Goal: Task Accomplishment & Management: Use online tool/utility

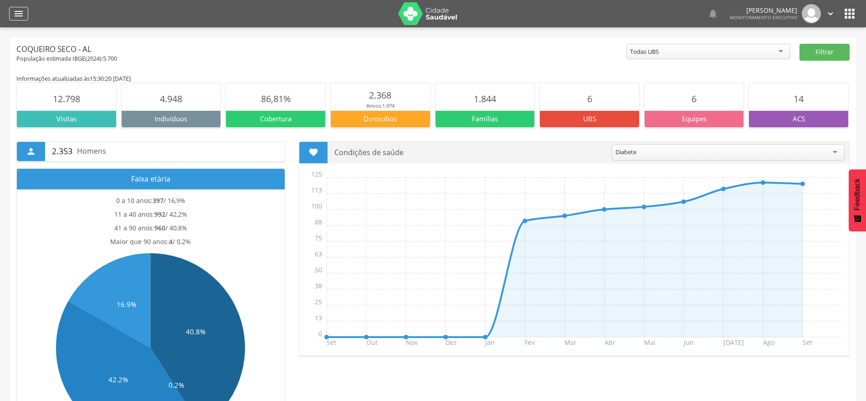
click at [23, 14] on icon "" at bounding box center [18, 13] width 11 height 11
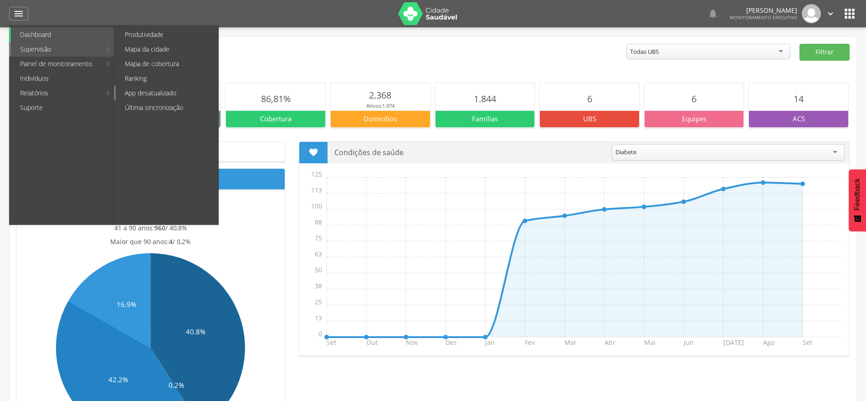
click at [162, 93] on link "App desatualizado" at bounding box center [167, 93] width 103 height 15
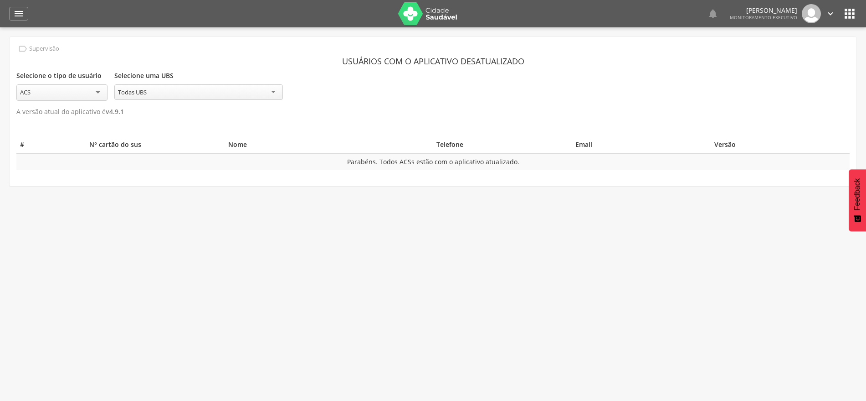
click at [350, 117] on div " Supervisão Usuários com o aplicativo desatualizado Selecione o tipo de usuári…" at bounding box center [433, 111] width 847 height 149
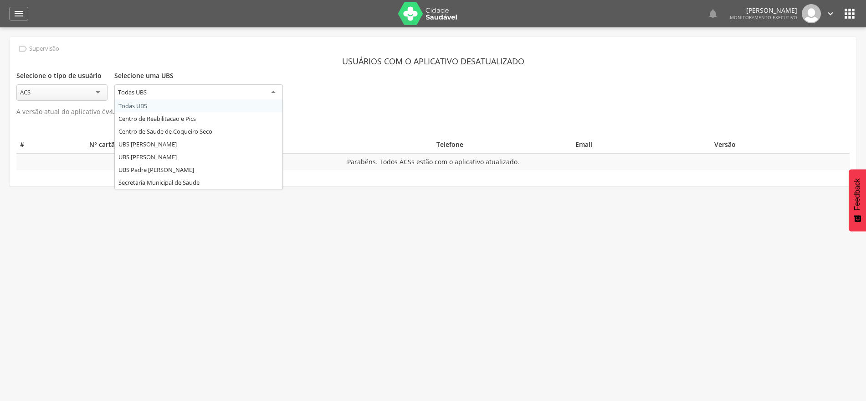
click at [262, 95] on div "Todas UBS" at bounding box center [198, 92] width 169 height 16
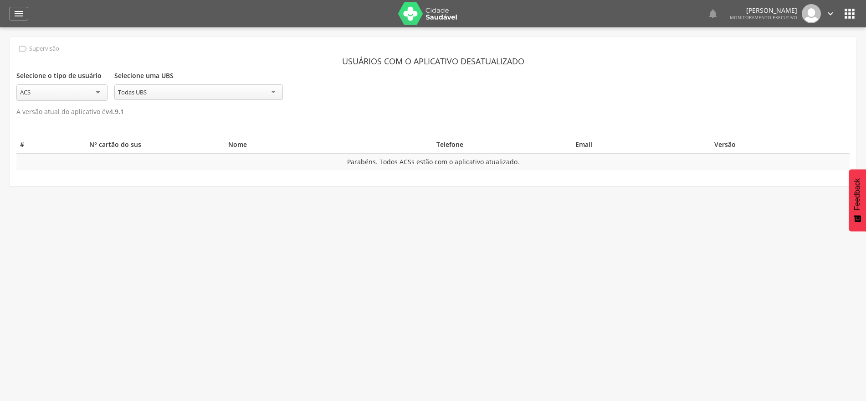
click at [151, 108] on section "Usuários com o aplicativo desatualizado Selecione o tipo de usuário *** ACS Sel…" at bounding box center [433, 85] width 834 height 65
click at [22, 15] on icon "" at bounding box center [18, 13] width 11 height 11
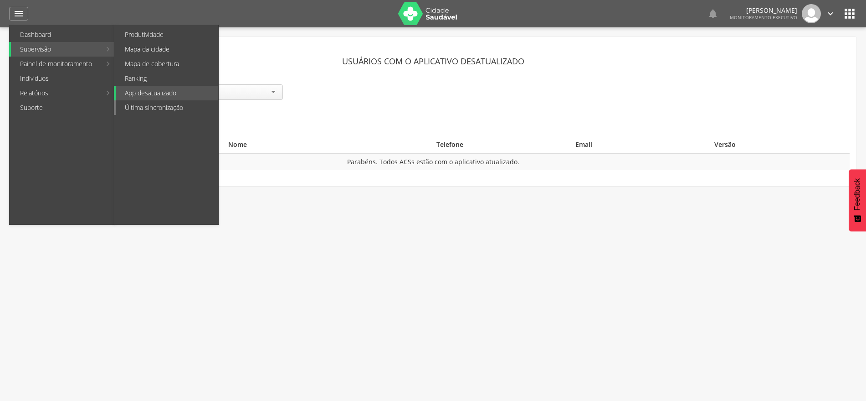
click at [160, 108] on link "Última sincronização" at bounding box center [167, 107] width 103 height 15
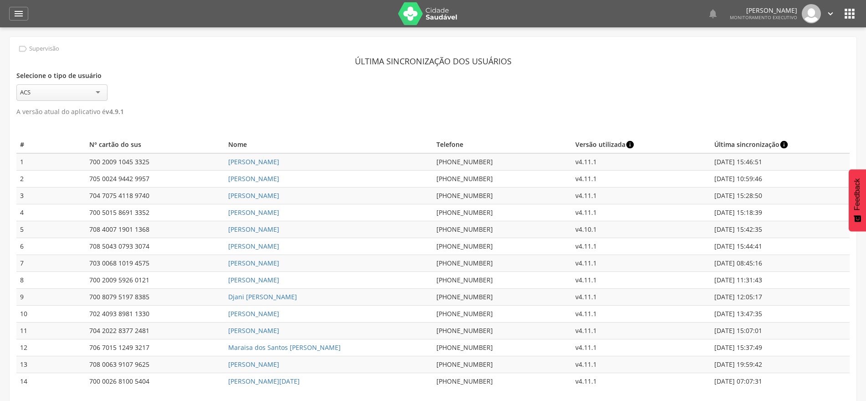
scroll to position [27, 0]
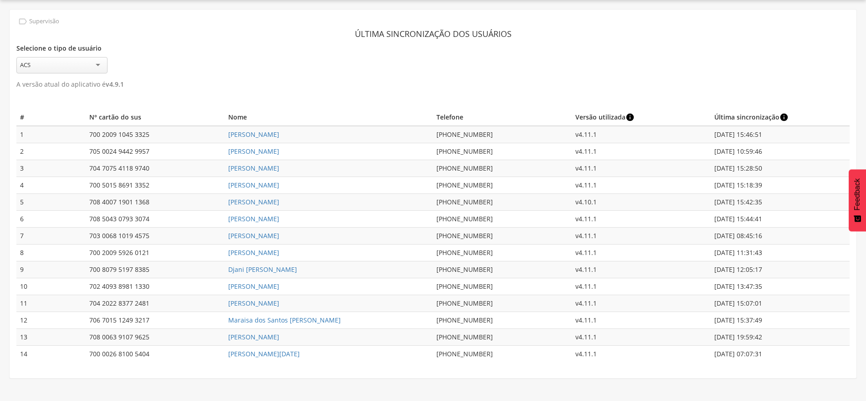
click at [487, 60] on div "Selecione o tipo de usuário *** ACS Selecione uma UBS ********* Todas UBS Todas…" at bounding box center [433, 57] width 834 height 31
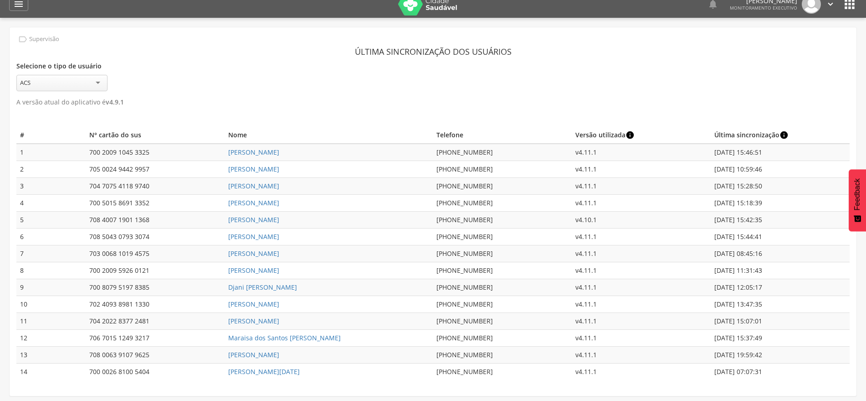
scroll to position [0, 0]
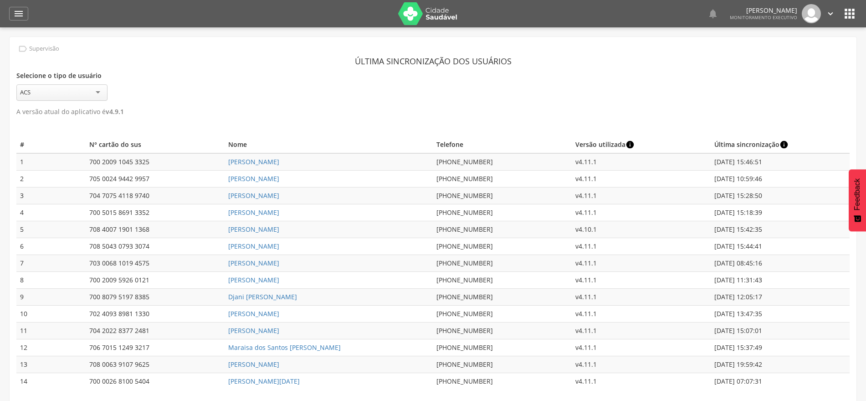
click at [852, 12] on icon "" at bounding box center [850, 13] width 15 height 15
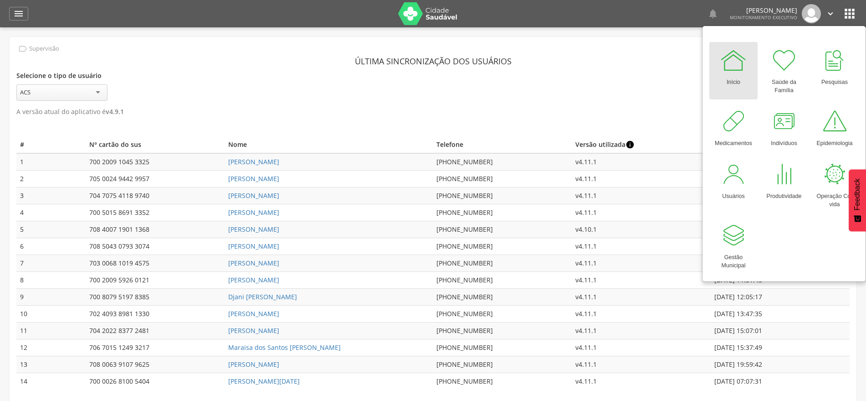
click at [741, 77] on div "Início" at bounding box center [734, 80] width 14 height 13
click at [740, 79] on div "Início" at bounding box center [734, 80] width 14 height 13
click at [19, 7] on div "" at bounding box center [18, 14] width 19 height 14
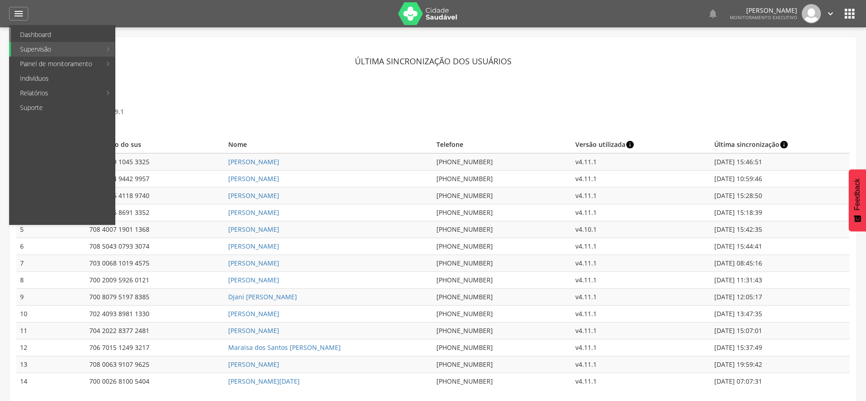
click at [31, 37] on link "Dashboard" at bounding box center [63, 34] width 104 height 15
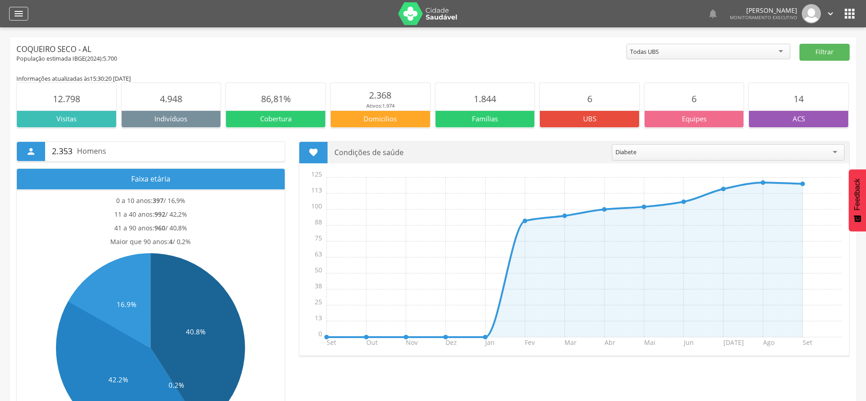
click at [18, 16] on icon "" at bounding box center [18, 13] width 11 height 11
click at [23, 15] on icon "" at bounding box center [18, 13] width 11 height 11
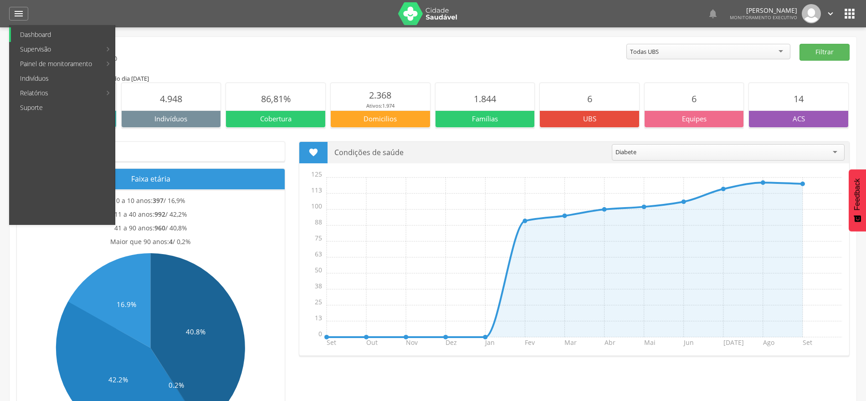
click at [36, 34] on link "Dashboard" at bounding box center [63, 34] width 104 height 15
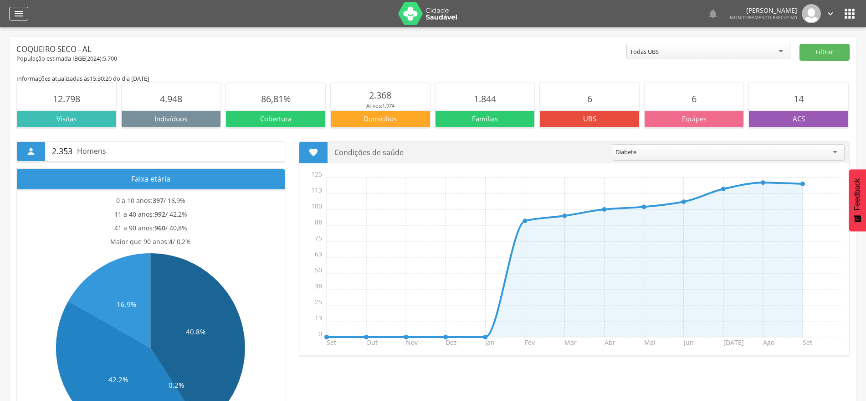
drag, startPoint x: 30, startPoint y: 17, endPoint x: 21, endPoint y: 20, distance: 9.1
click at [30, 17] on div " Dashboard Supervisão Produtividade Mapa da cidade Mapa de cobertura Ranking A…" at bounding box center [433, 13] width 848 height 27
click at [18, 19] on icon "" at bounding box center [18, 13] width 11 height 11
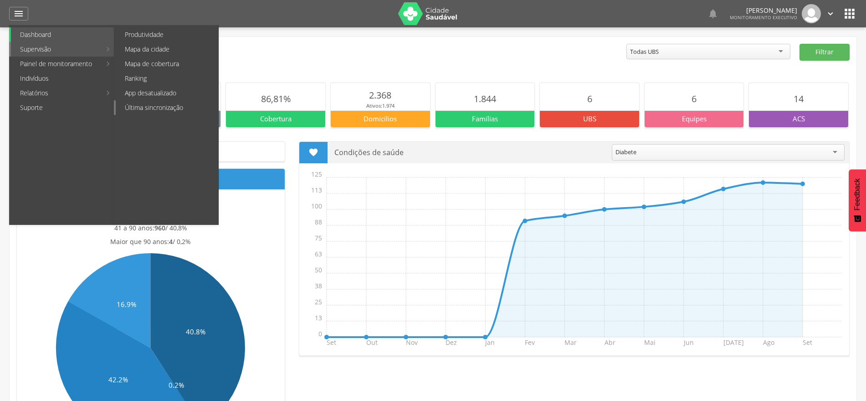
click at [151, 108] on link "Última sincronização" at bounding box center [167, 107] width 103 height 15
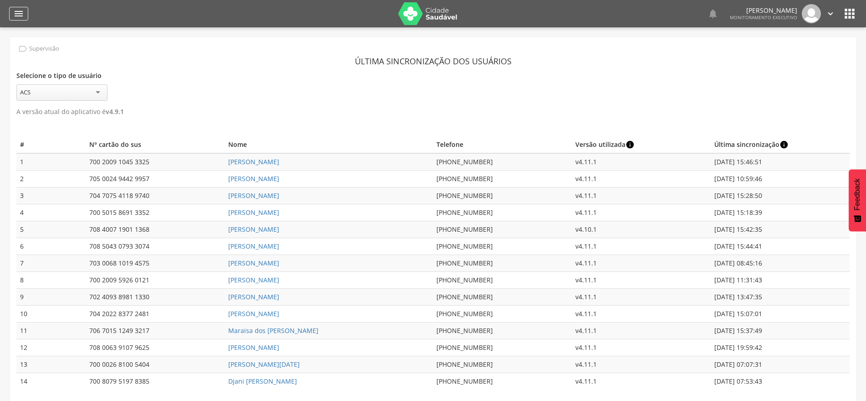
click at [22, 10] on icon "" at bounding box center [18, 13] width 11 height 11
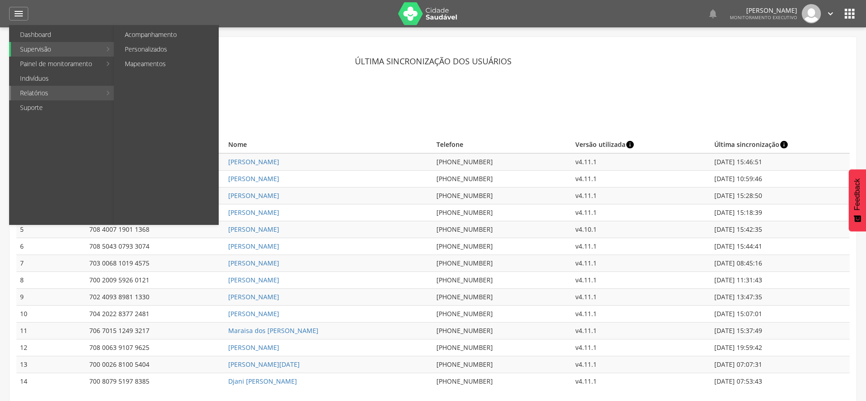
click at [75, 96] on link "Relatórios" at bounding box center [56, 93] width 90 height 15
click at [179, 48] on link "Personalizados" at bounding box center [167, 49] width 103 height 15
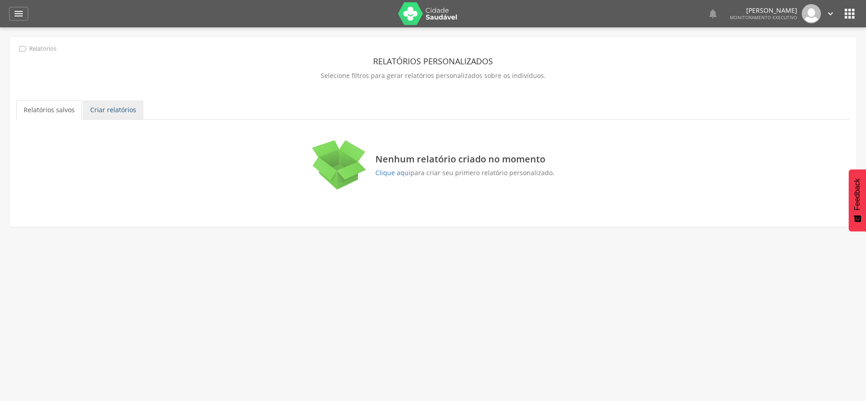
click at [107, 113] on link "Criar relatórios" at bounding box center [113, 109] width 61 height 19
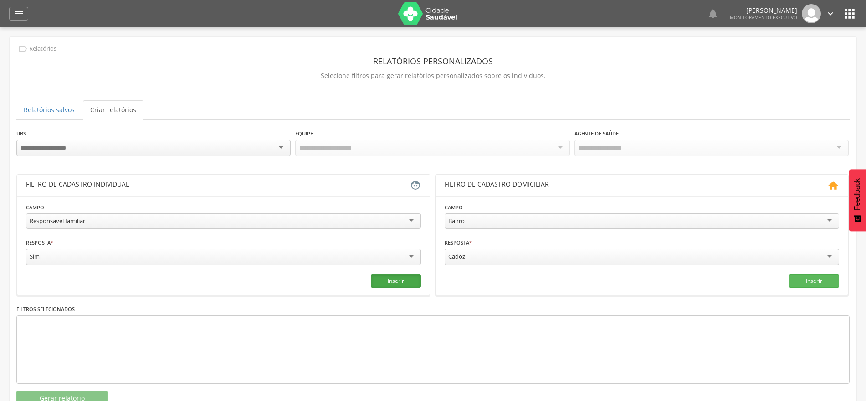
click at [401, 278] on button "Inserir" at bounding box center [396, 281] width 50 height 14
click at [94, 394] on button "Gerar relatório" at bounding box center [61, 397] width 91 height 15
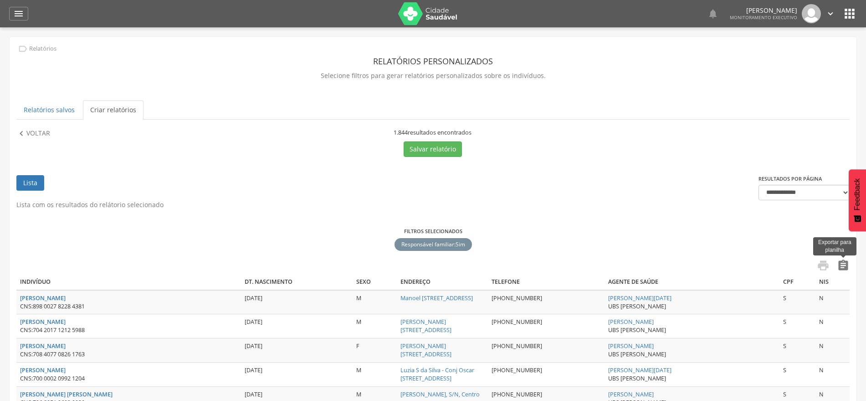
click at [840, 266] on icon "" at bounding box center [843, 265] width 13 height 13
click at [17, 138] on icon "" at bounding box center [21, 134] width 10 height 10
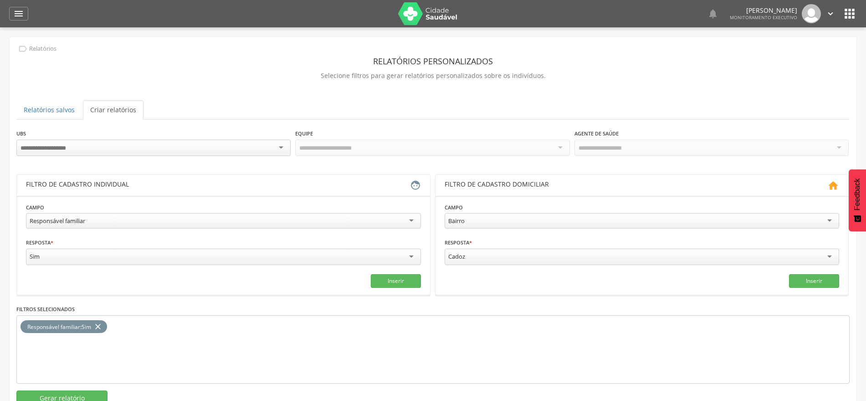
click at [100, 325] on icon "close" at bounding box center [97, 326] width 9 height 13
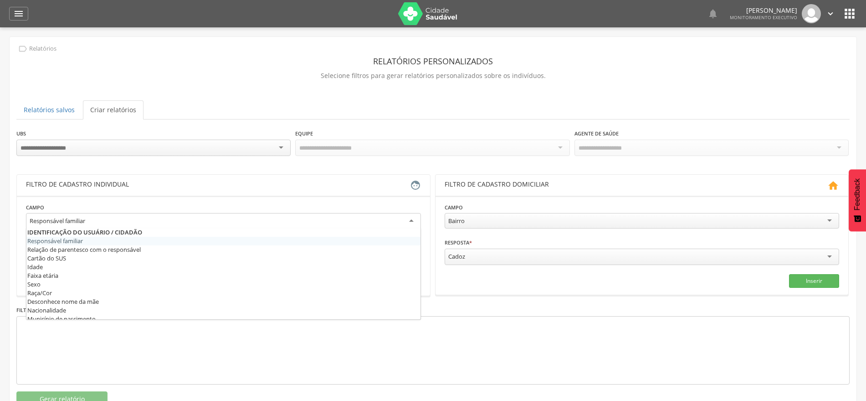
click at [81, 220] on div "Responsável familiar" at bounding box center [58, 220] width 56 height 8
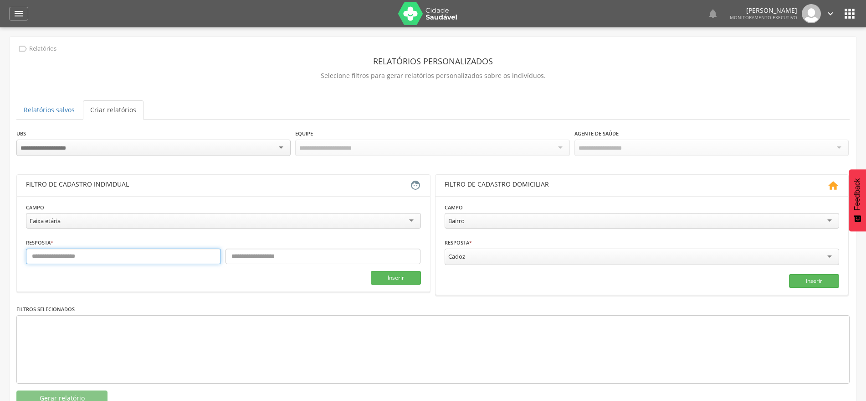
click at [132, 253] on input "text" at bounding box center [123, 255] width 195 height 15
type input "*"
click at [247, 258] on input "text" at bounding box center [323, 255] width 195 height 15
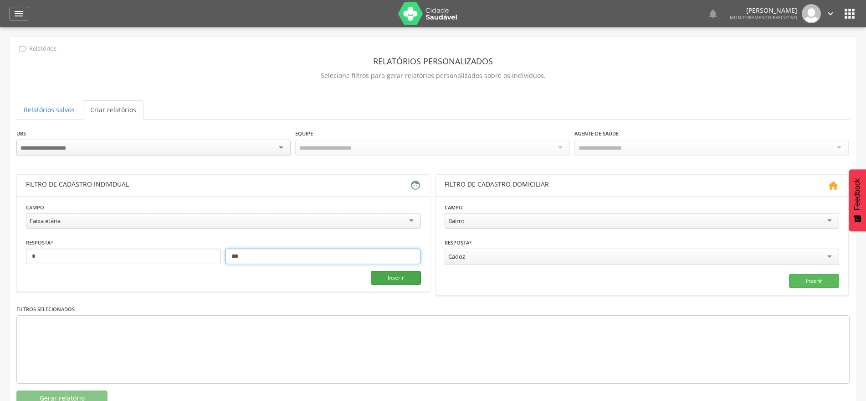
type input "***"
click at [385, 274] on button "Inserir" at bounding box center [396, 278] width 50 height 14
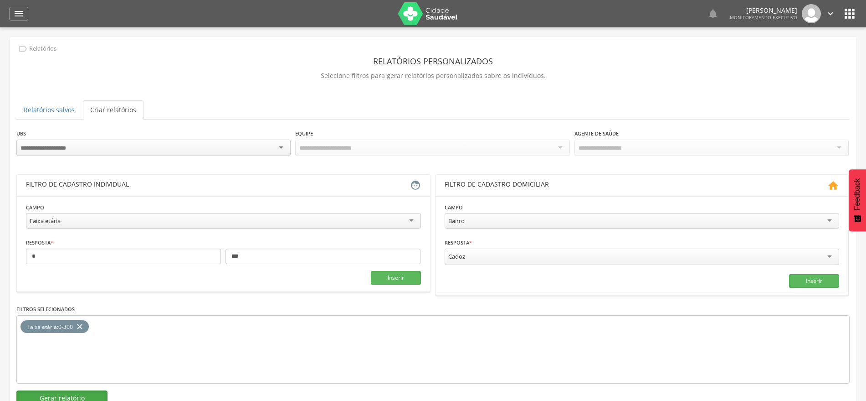
click at [84, 393] on button "Gerar relatório" at bounding box center [61, 397] width 91 height 15
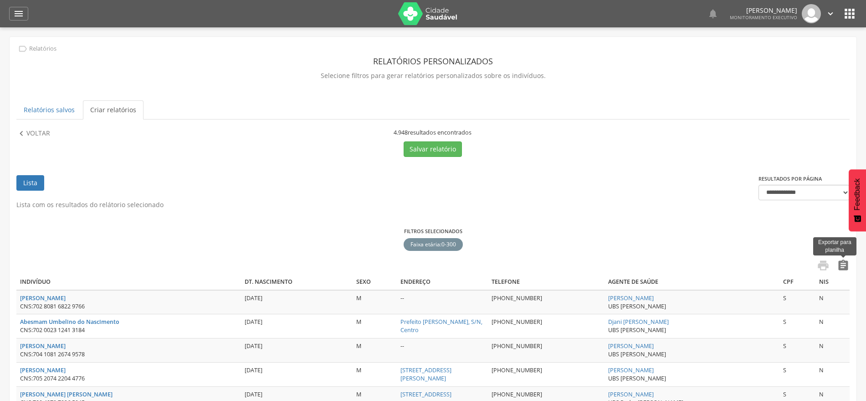
click at [847, 267] on icon "" at bounding box center [843, 265] width 13 height 13
